Goal: Task Accomplishment & Management: Manage account settings

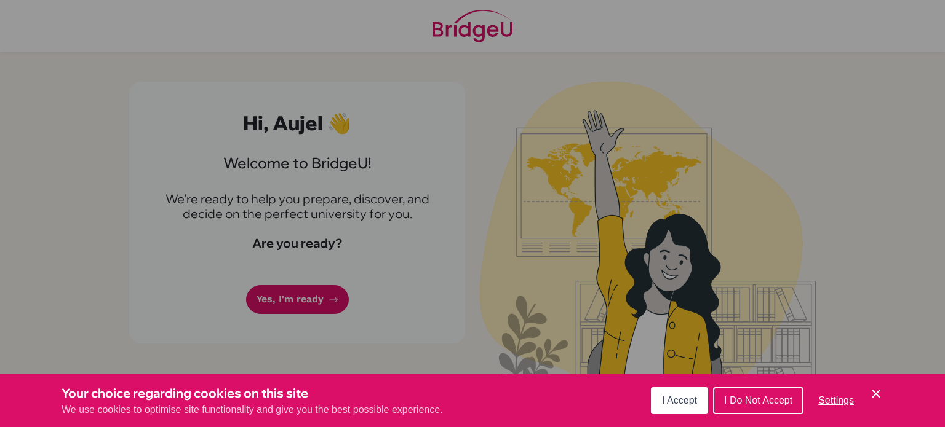
click at [836, 402] on span "Settings" at bounding box center [836, 400] width 36 height 10
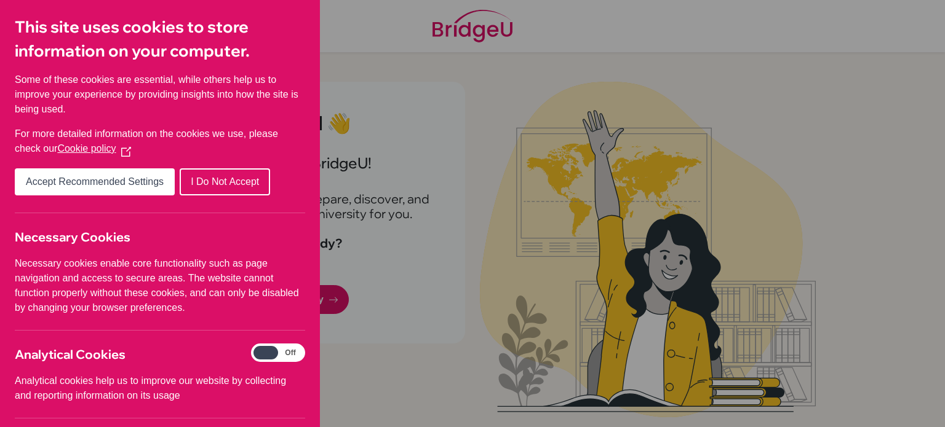
click at [478, 269] on div "Cookie Preferences" at bounding box center [472, 213] width 945 height 427
click at [465, 341] on div "Cookie Preferences" at bounding box center [472, 213] width 945 height 427
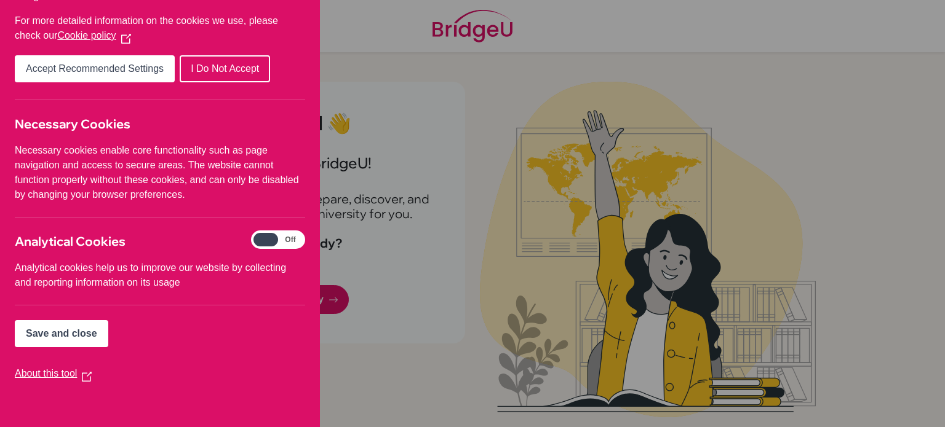
click at [67, 336] on span "Save and close" at bounding box center [61, 333] width 71 height 10
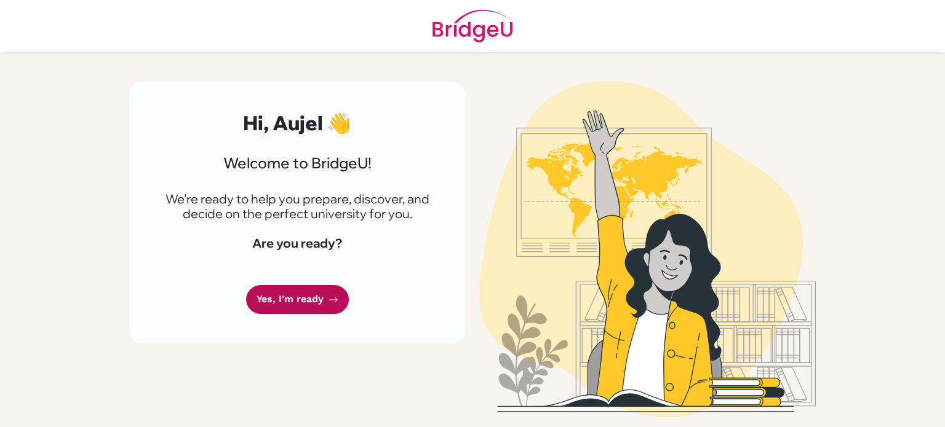
click at [287, 303] on link "Yes, I'm ready" at bounding box center [297, 299] width 103 height 29
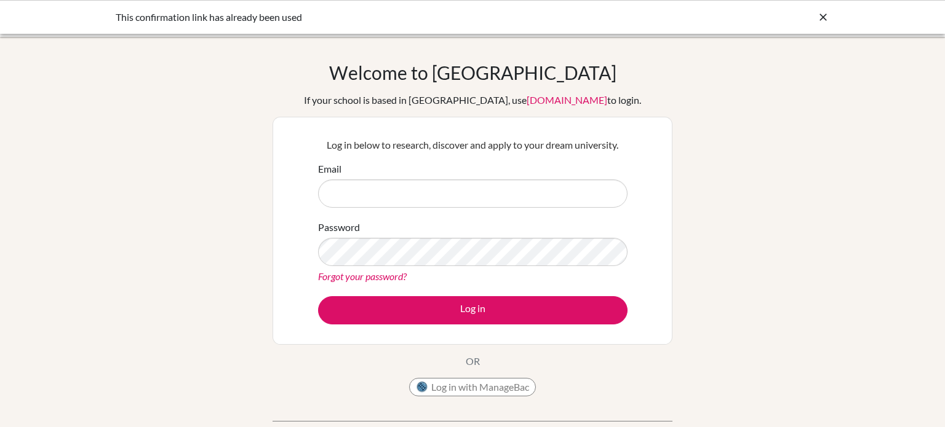
click at [357, 192] on input "Email" at bounding box center [472, 194] width 309 height 28
type input "a"
paste input "[EMAIL_ADDRESS][PERSON_NAME][DOMAIN_NAME]"
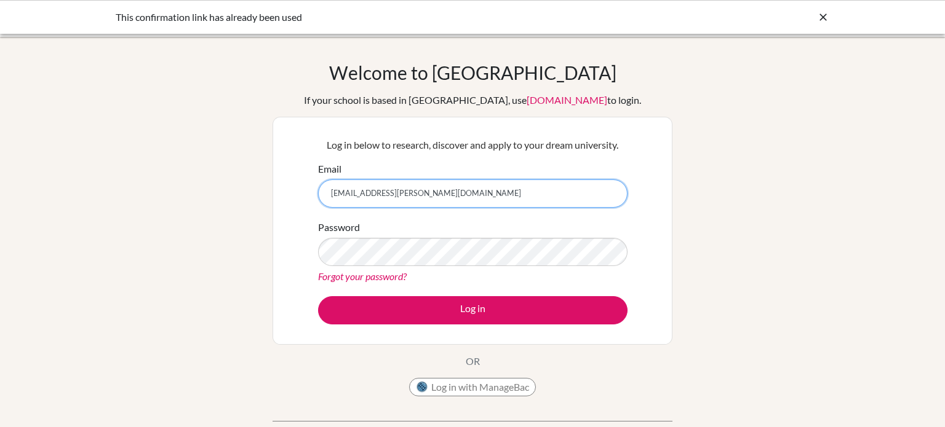
type input "[EMAIL_ADDRESS][PERSON_NAME][DOMAIN_NAME]"
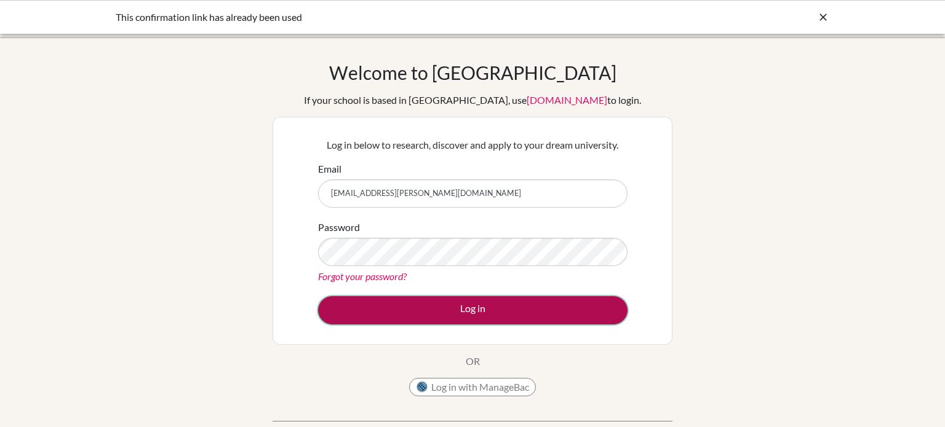
click at [454, 315] on button "Log in" at bounding box center [472, 310] width 309 height 28
